Goal: Contribute content

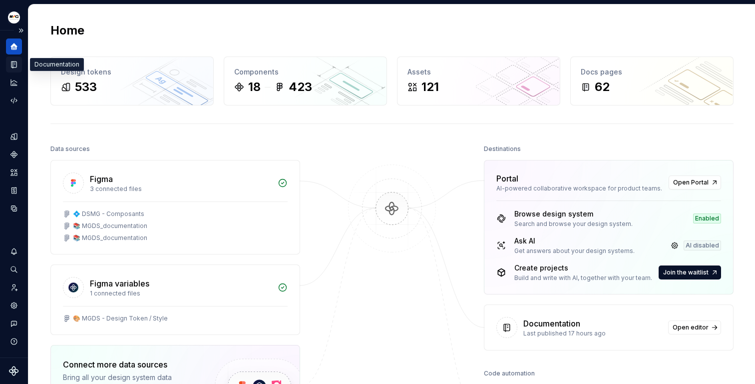
click at [13, 69] on div "Documentation" at bounding box center [14, 64] width 16 height 16
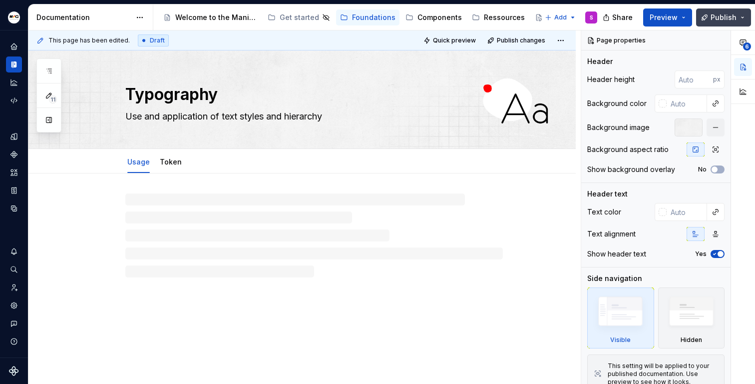
click at [741, 13] on button "Publish" at bounding box center [723, 17] width 55 height 18
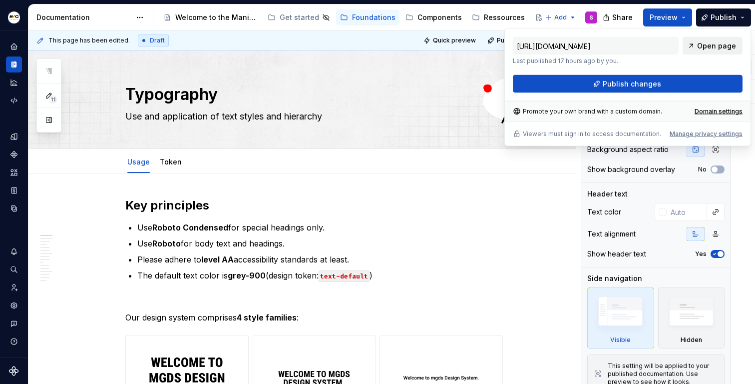
click at [723, 41] on span "Open page" at bounding box center [716, 46] width 39 height 10
type textarea "*"
